Goal: Information Seeking & Learning: Learn about a topic

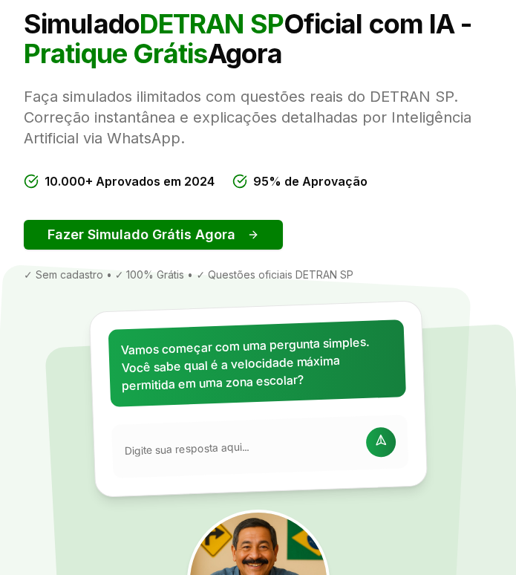
scroll to position [149, 0]
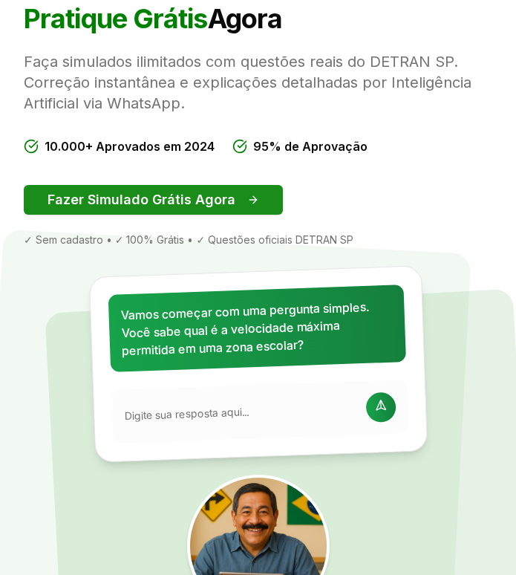
click at [205, 196] on button "Fazer Simulado Grátis Agora" at bounding box center [153, 200] width 259 height 30
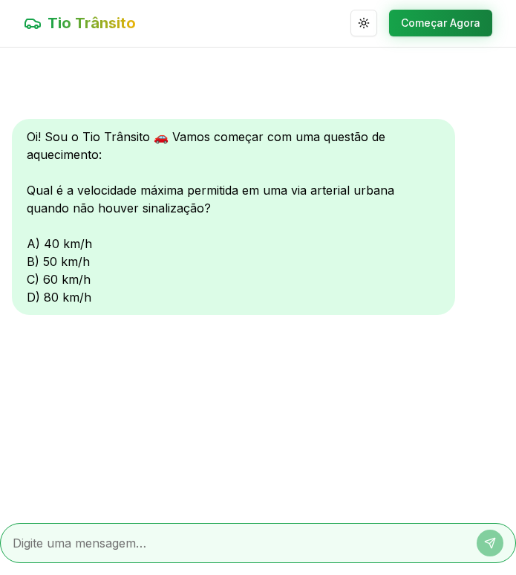
click at [311, 558] on div at bounding box center [258, 543] width 516 height 40
click at [298, 533] on div at bounding box center [258, 543] width 516 height 40
click at [33, 282] on div "Oi! Sou o Tio Trânsito 🚗 Vamos começar com uma questão de aquecimento: Qual é a…" at bounding box center [233, 217] width 443 height 196
click at [74, 278] on div "Oi! Sou o Tio Trânsito 🚗 Vamos começar com uma questão de aquecimento: Qual é a…" at bounding box center [233, 217] width 443 height 196
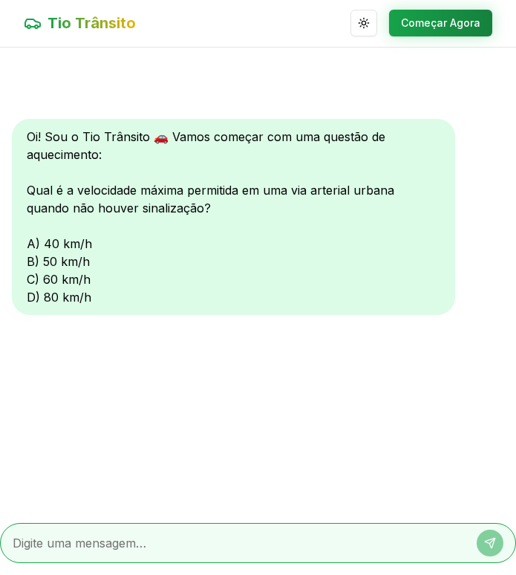
click at [129, 546] on textarea at bounding box center [237, 543] width 449 height 18
type textarea "c"
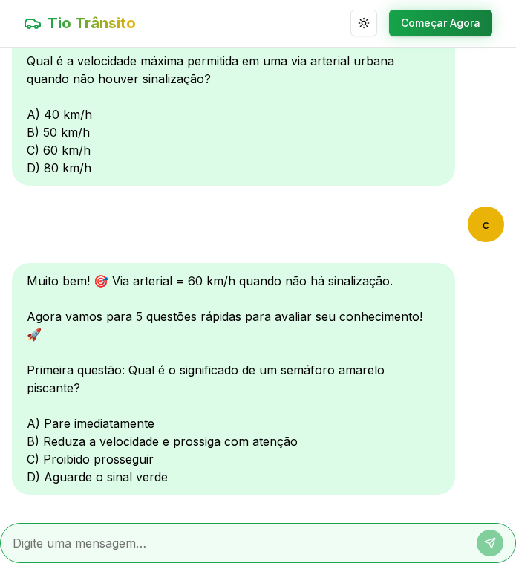
scroll to position [163, 0]
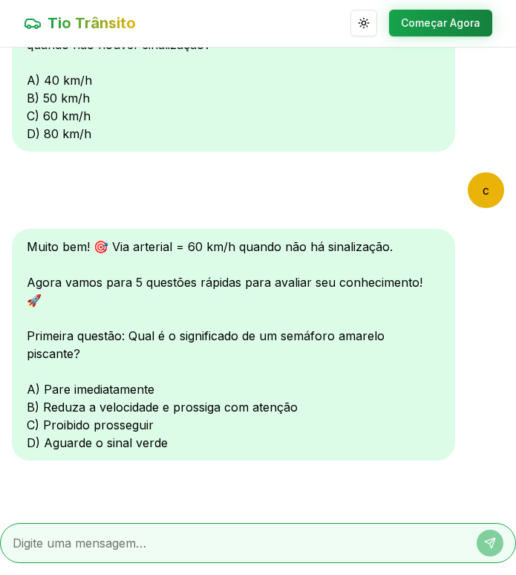
type textarea "c"
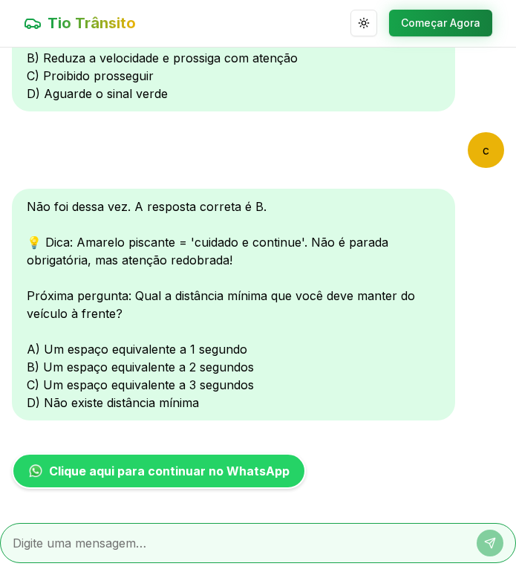
scroll to position [549, 0]
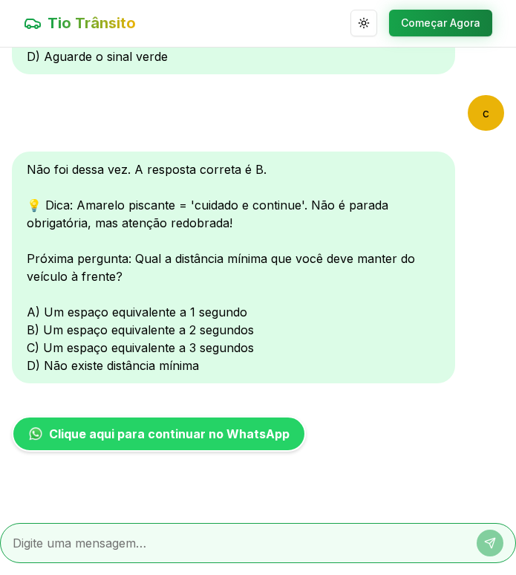
type textarea "a"
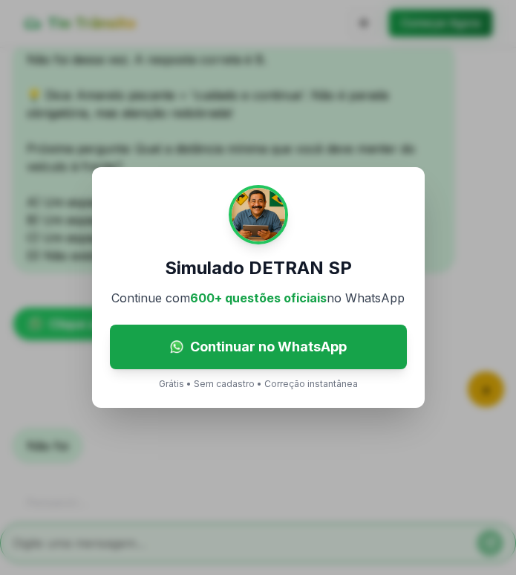
scroll to position [716, 0]
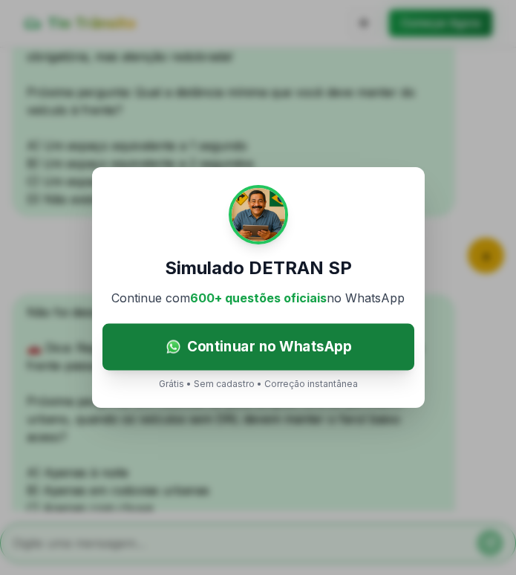
click at [300, 342] on span "Continuar no WhatsApp" at bounding box center [268, 347] width 165 height 22
